Goal: Obtain resource: Obtain resource

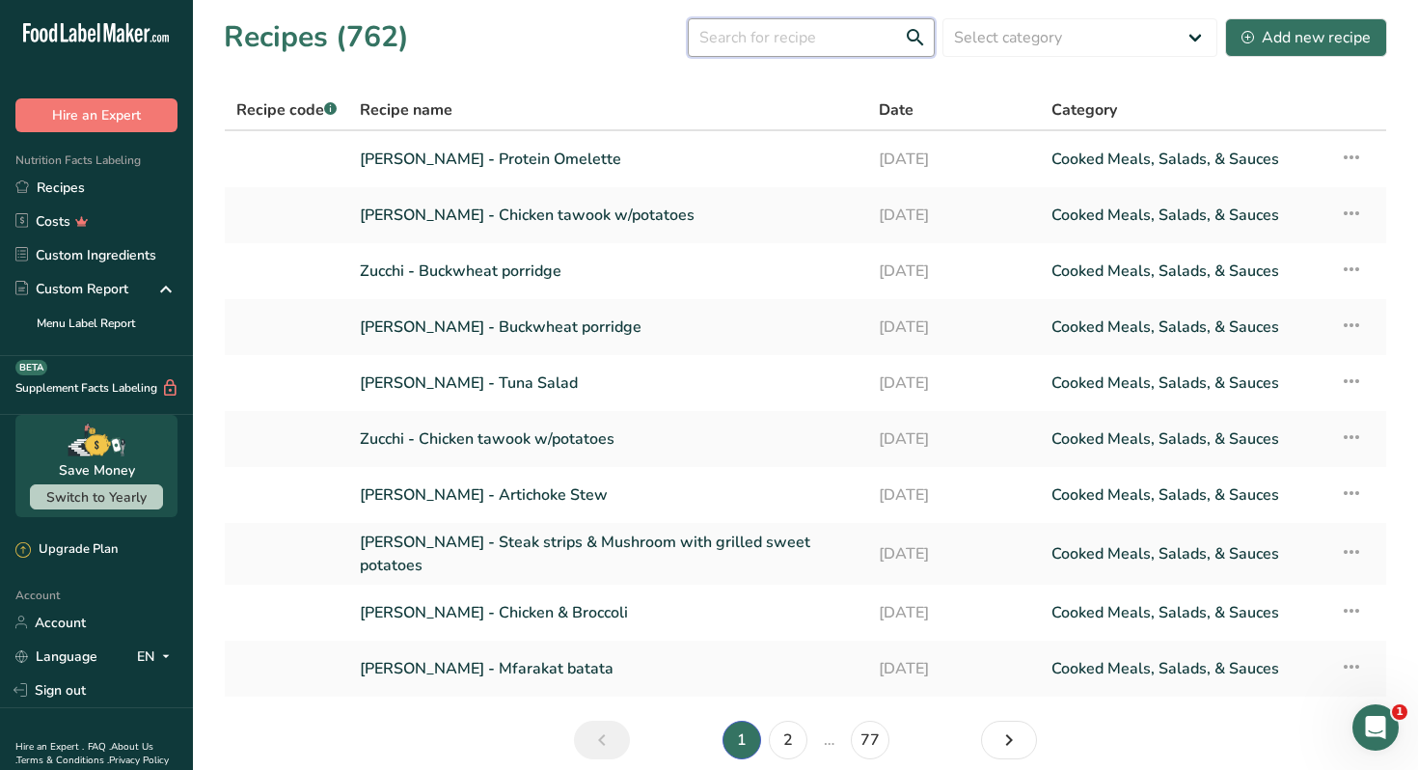
click at [785, 47] on input "text" at bounding box center [811, 37] width 247 height 39
click at [543, 164] on link "[PERSON_NAME] - Protein Omelette" at bounding box center [608, 159] width 496 height 41
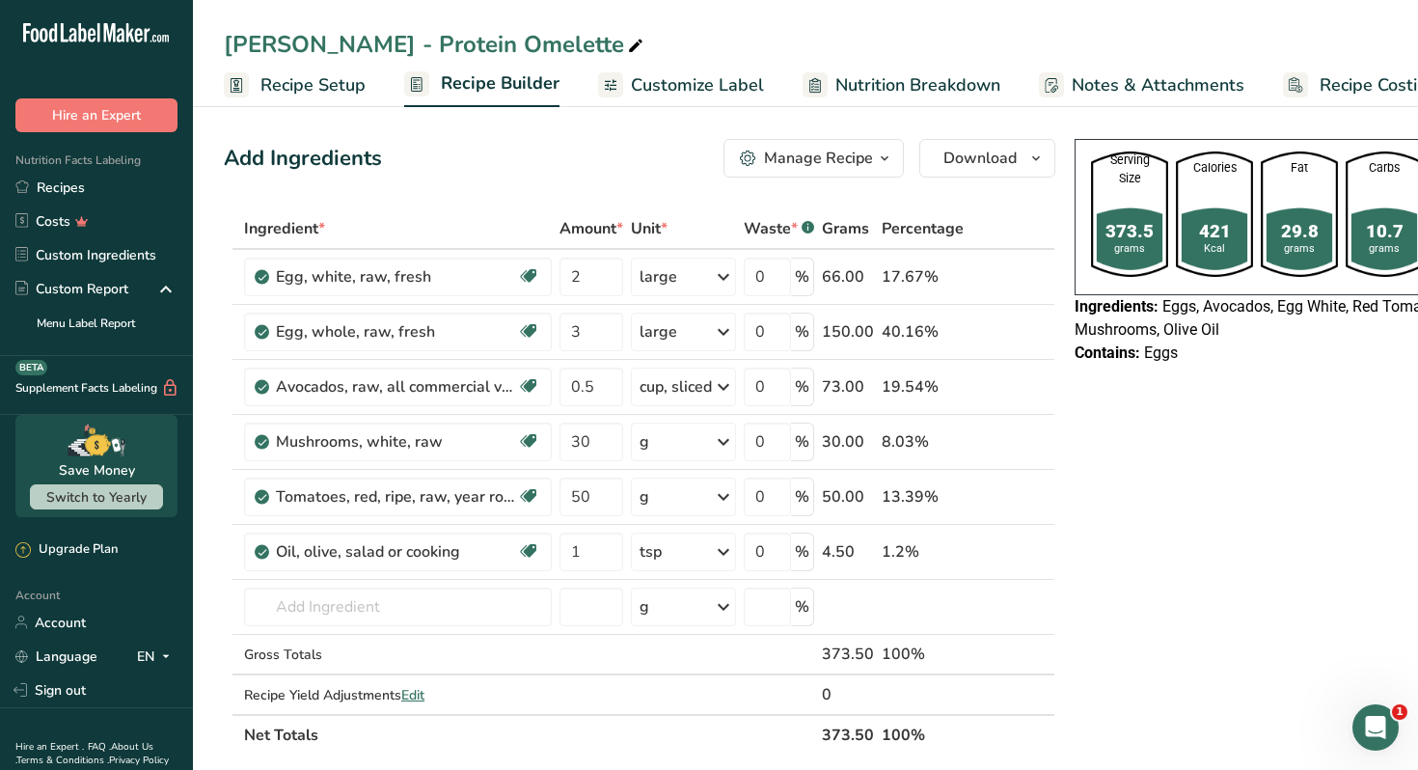
scroll to position [0, 112]
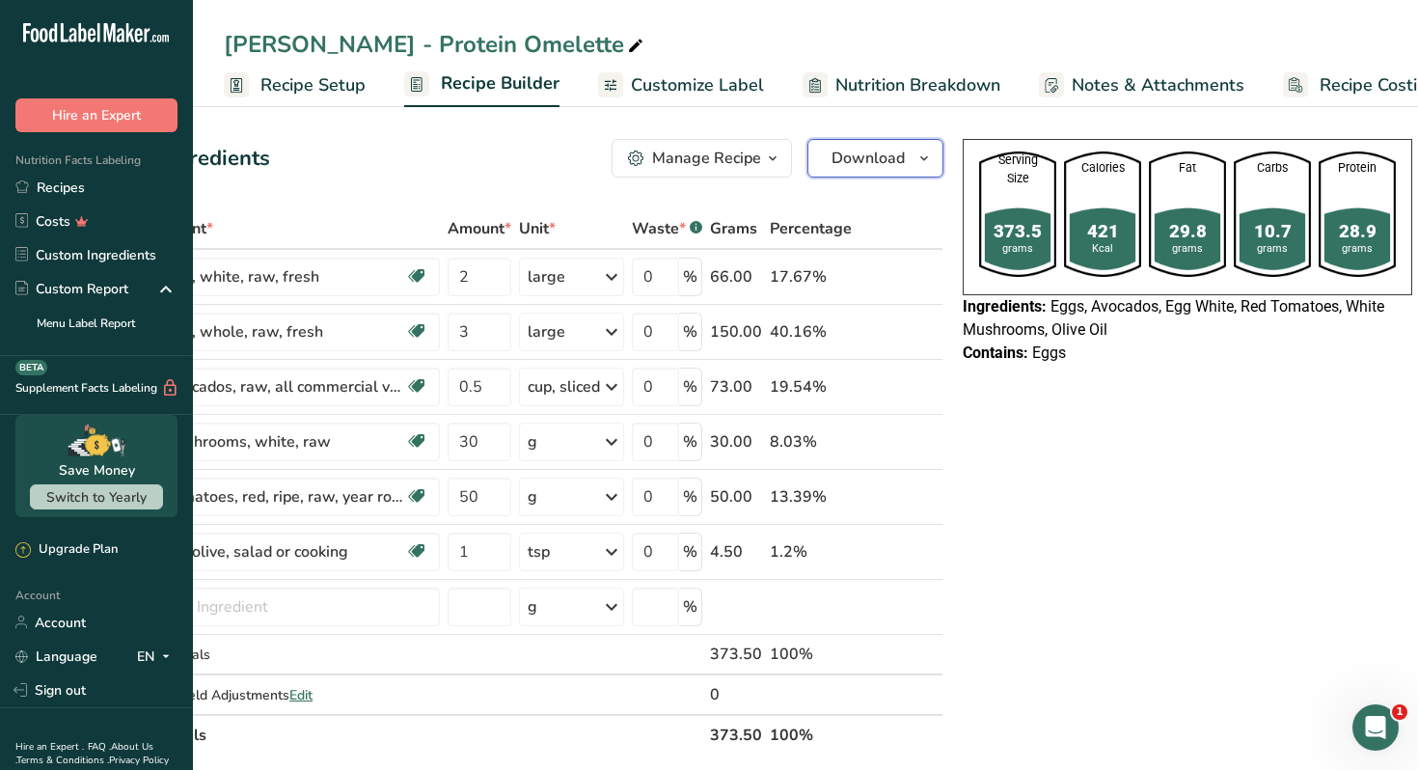
click at [921, 168] on icon "button" at bounding box center [923, 159] width 15 height 24
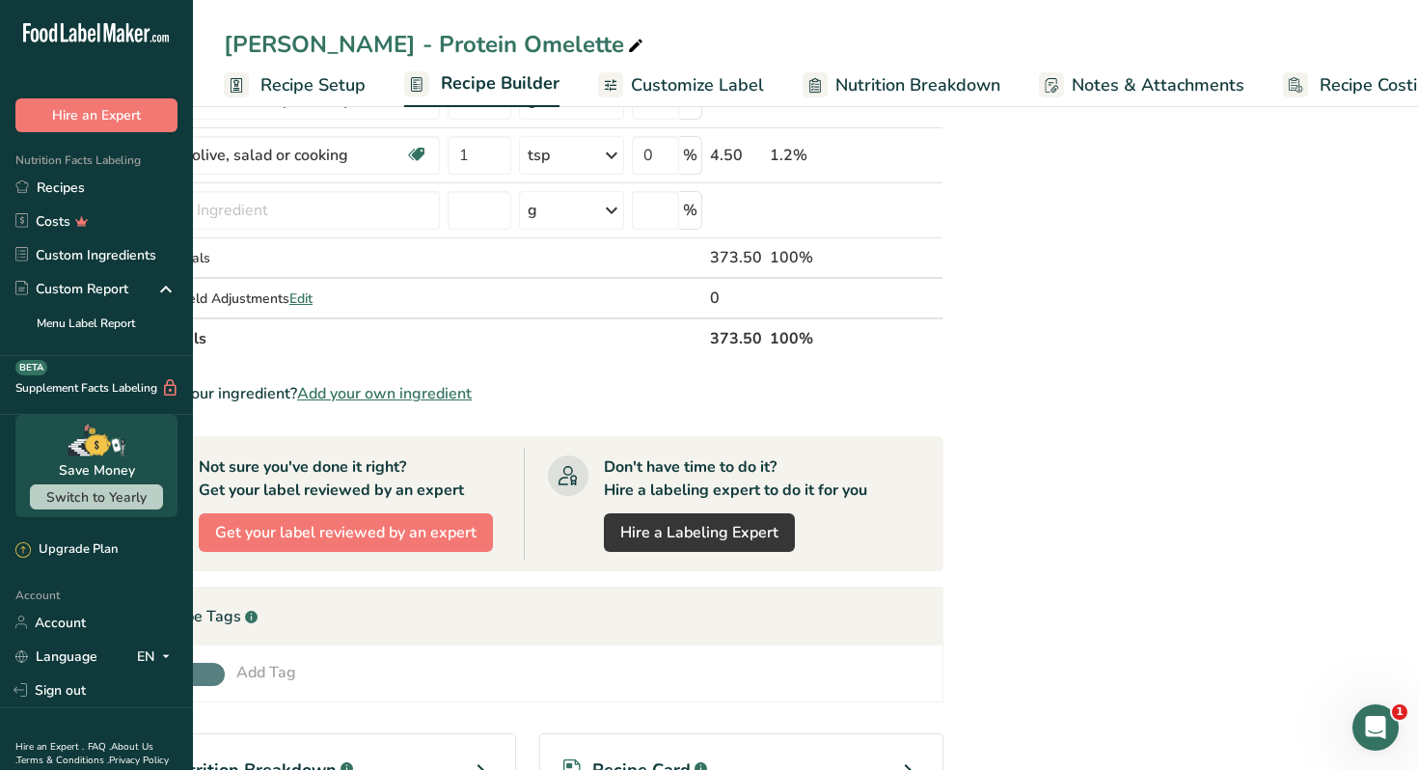
scroll to position [804, 0]
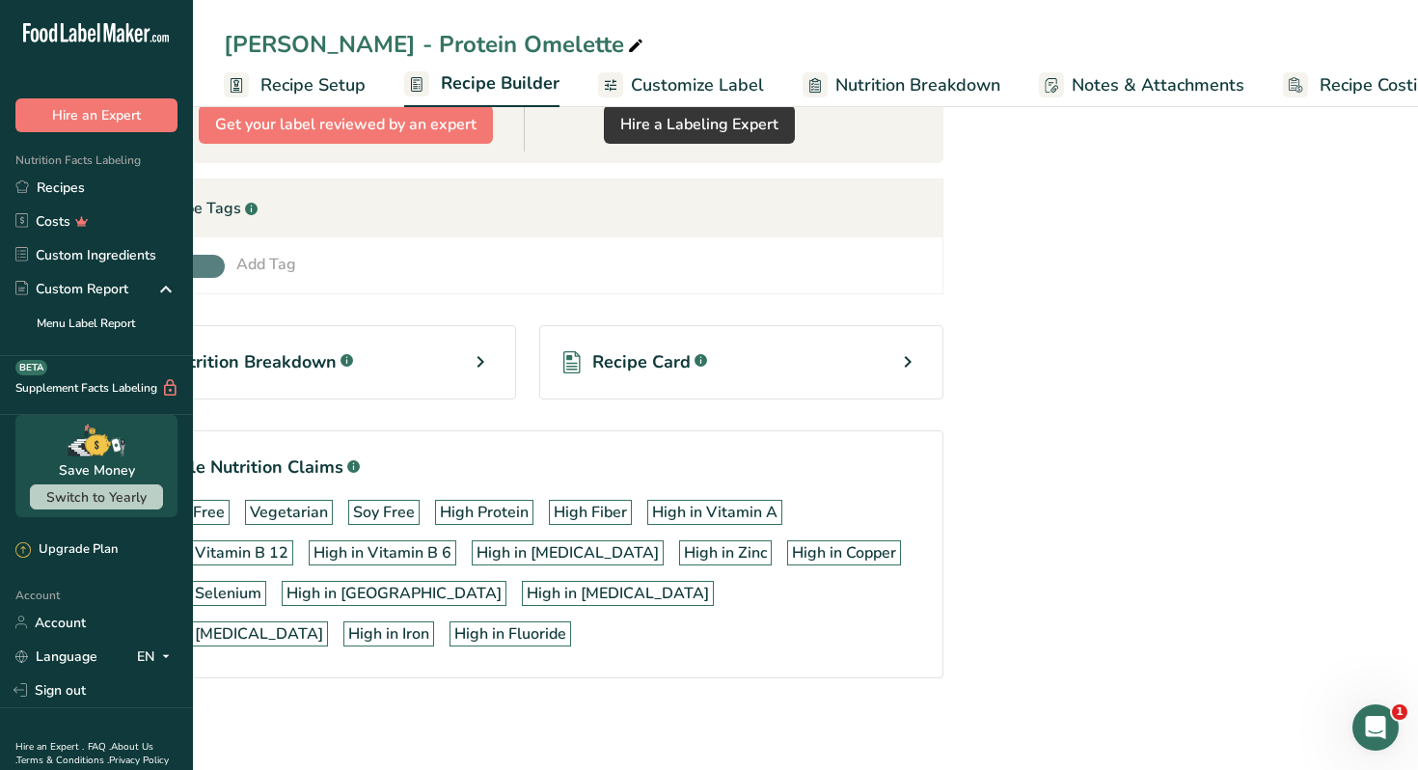
click at [896, 354] on icon at bounding box center [907, 361] width 23 height 35
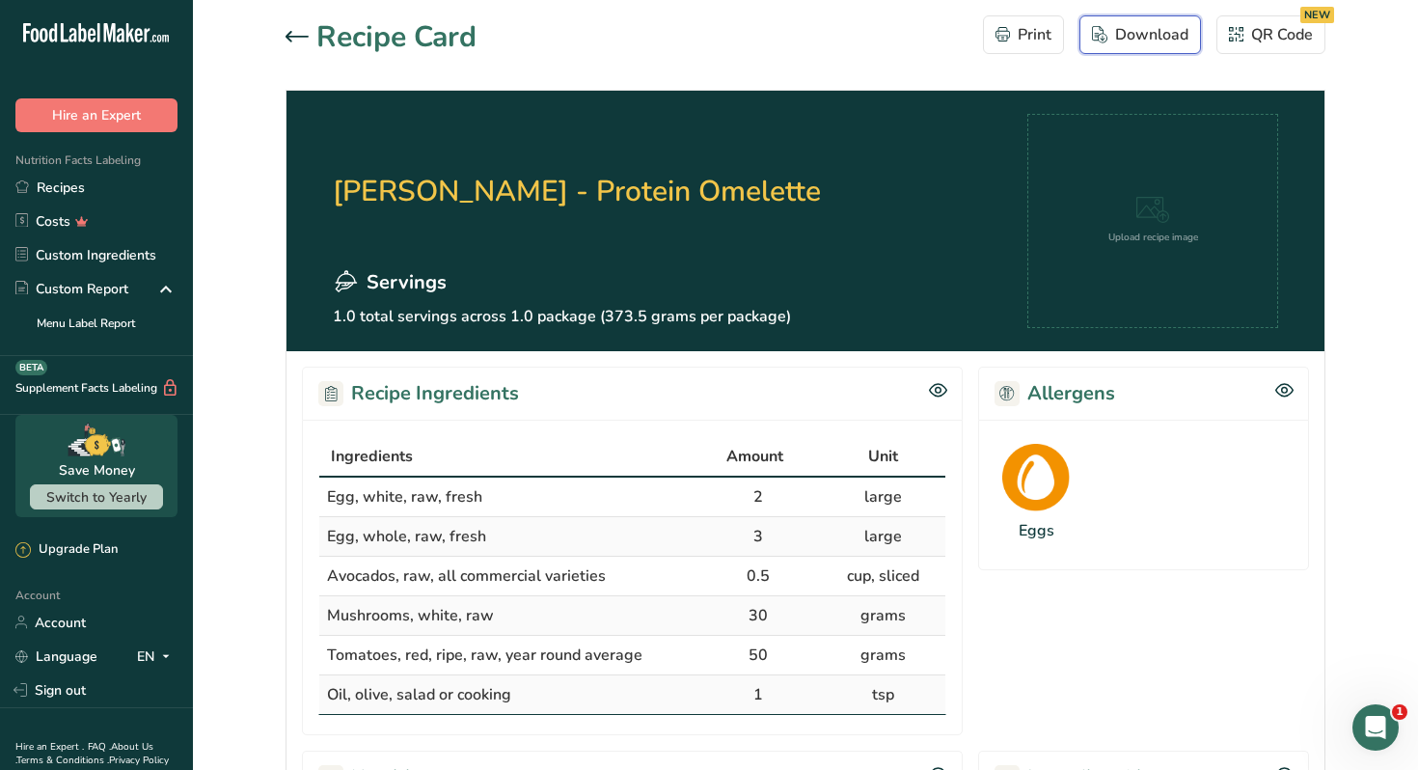
click at [1146, 37] on div "Download" at bounding box center [1140, 34] width 96 height 23
